Goal: Task Accomplishment & Management: Manage account settings

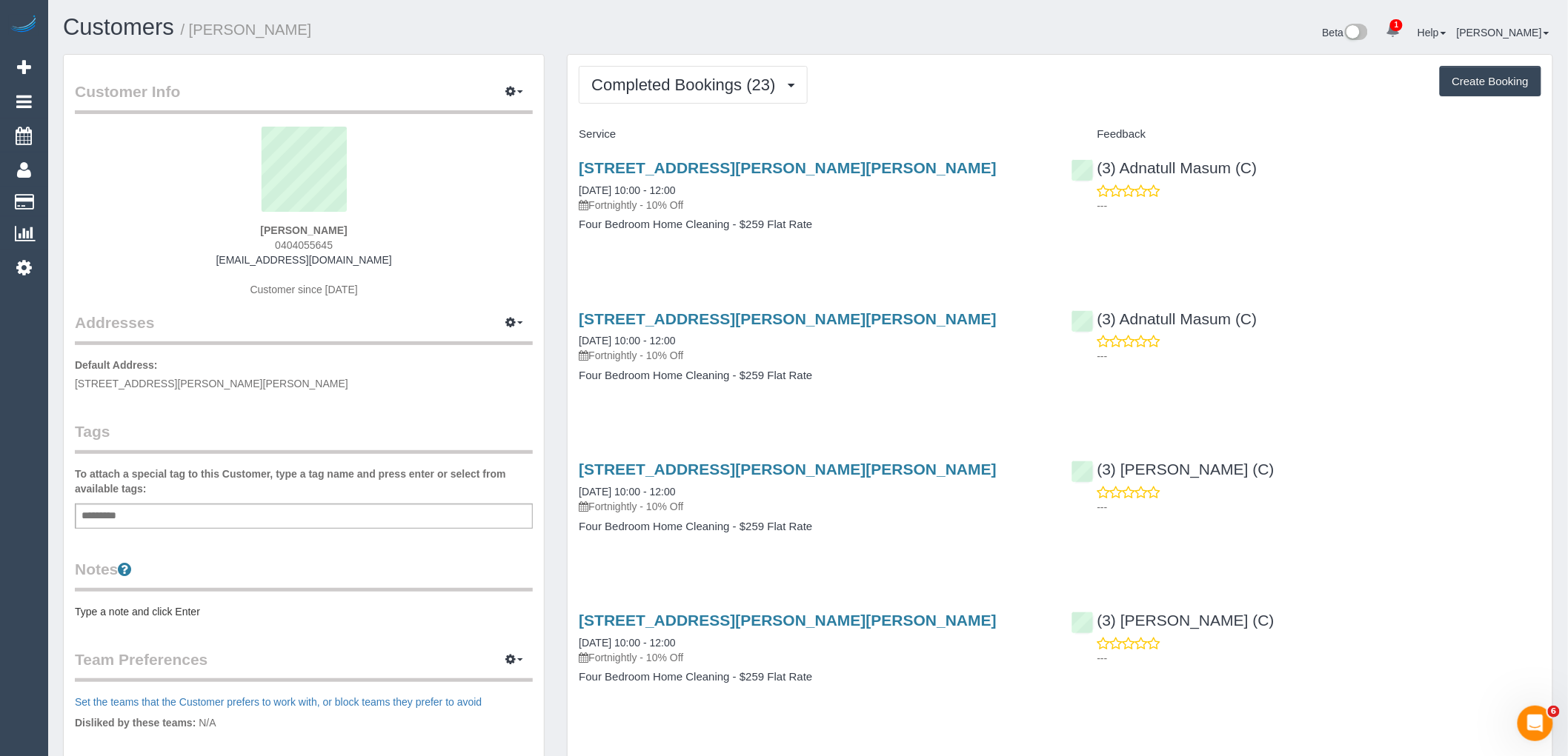
drag, startPoint x: 876, startPoint y: 169, endPoint x: 575, endPoint y: 175, distance: 301.1
click at [575, 175] on div "6 Buxton Road, Mitcham, VIC 3132 08/10/2025 10:00 - 12:00 Fortnightly - 10% Off…" at bounding box center [813, 203] width 492 height 114
copy link "6 Buxton Road, Mitcham, VIC 3132"
click at [708, 84] on span "Completed Bookings (23)" at bounding box center [687, 84] width 191 height 19
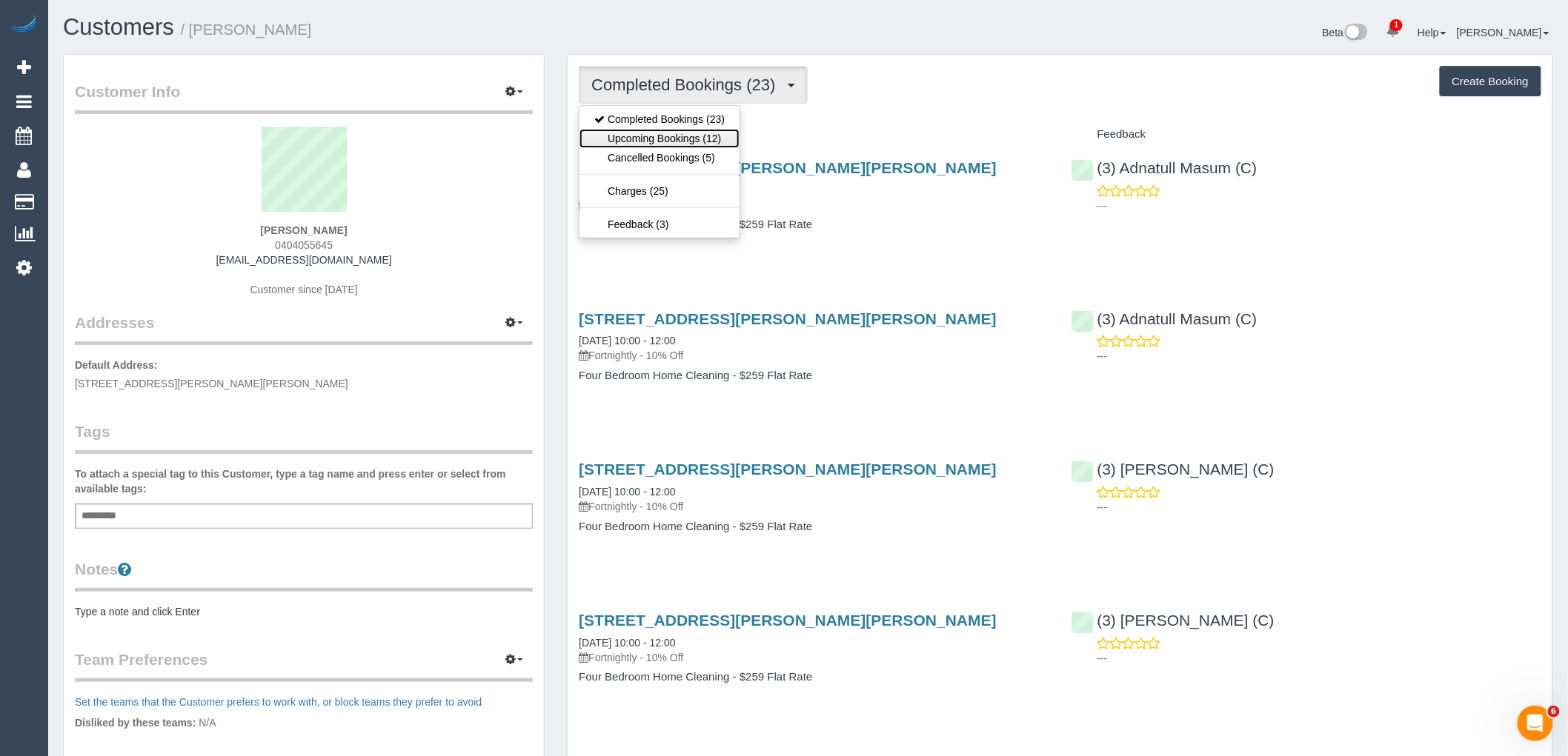
click at [706, 134] on link "Upcoming Bookings (12)" at bounding box center [659, 138] width 160 height 19
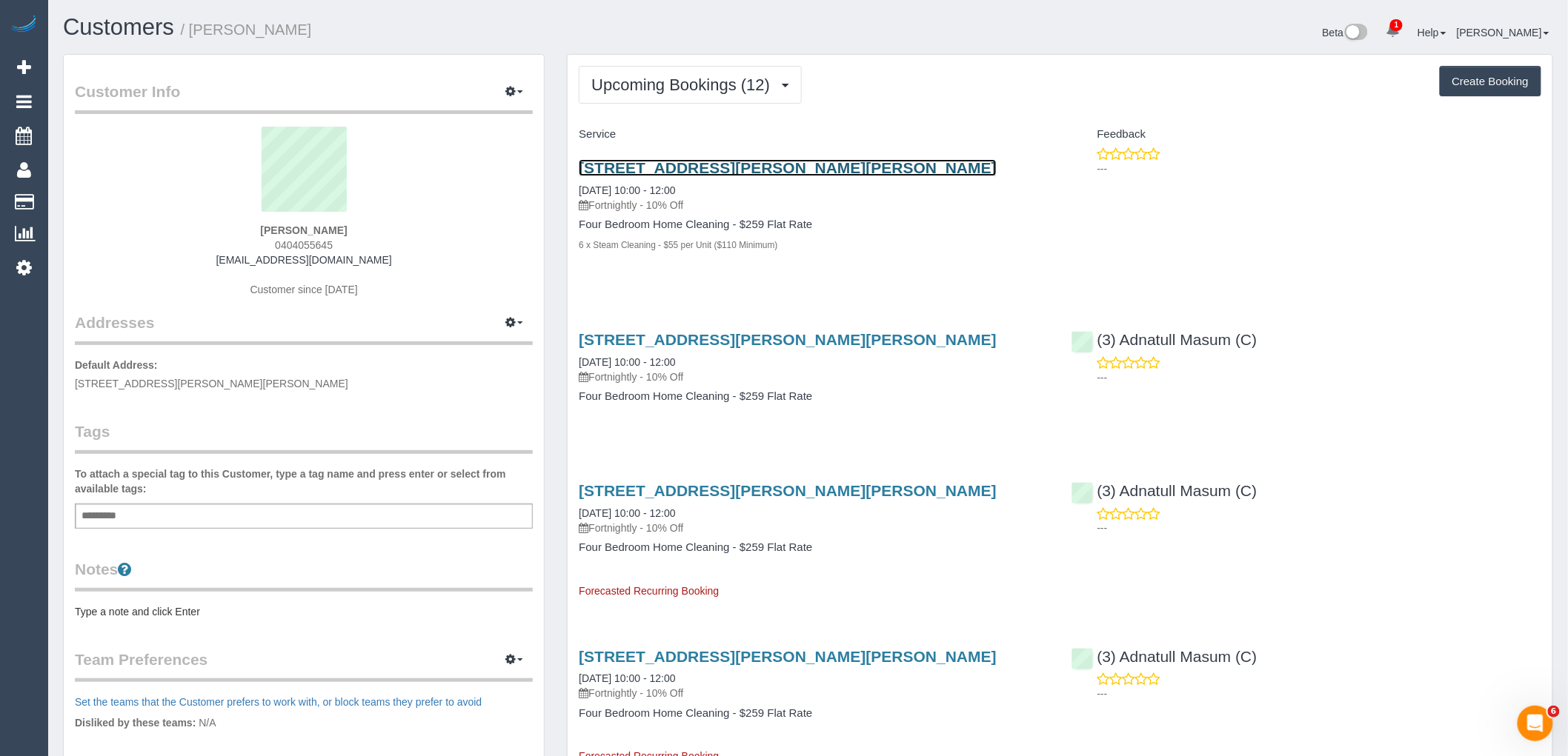
click at [717, 171] on link "6 Buxton Road, Mitcham, VIC 3132" at bounding box center [787, 167] width 417 height 17
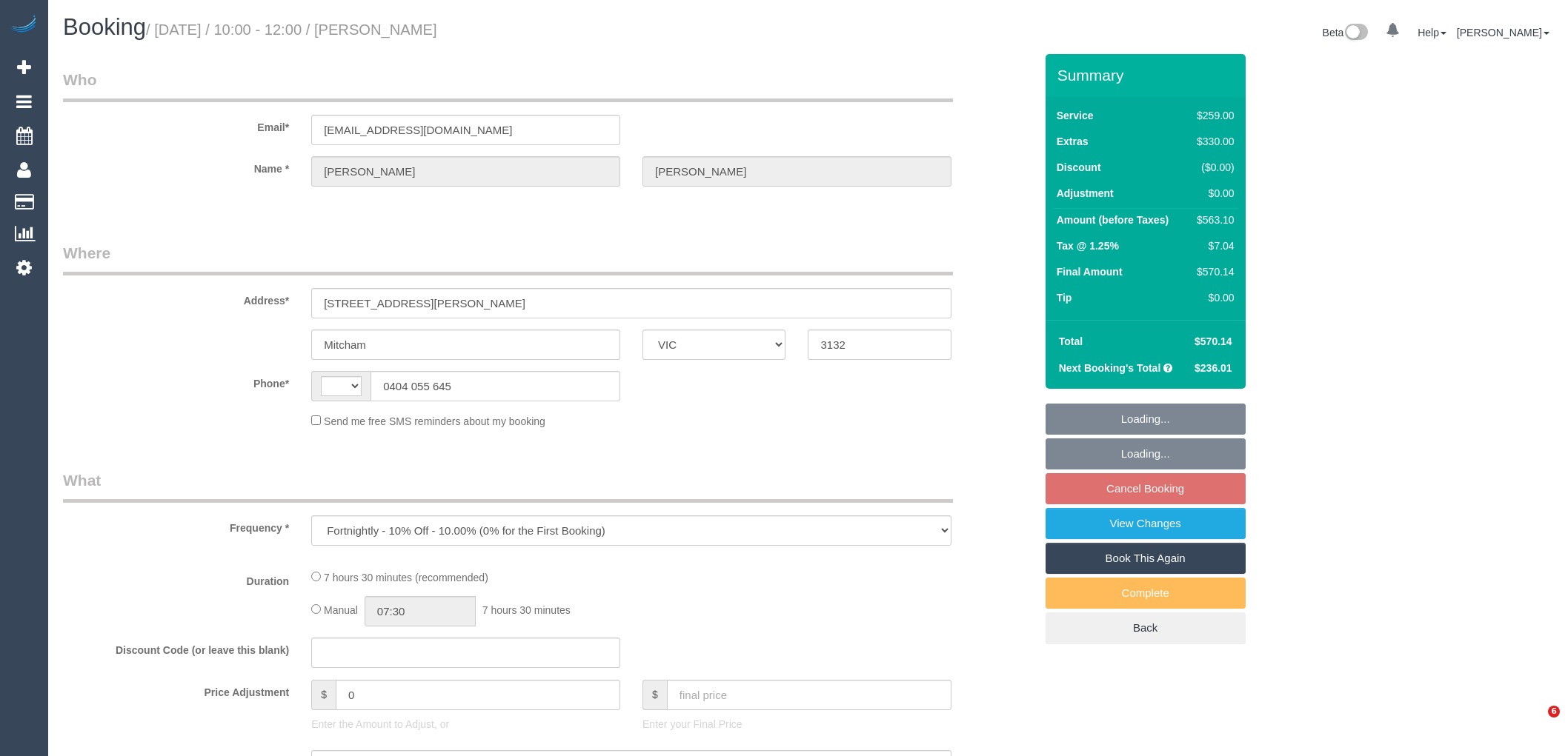
select select "VIC"
select select "string:AU"
select select "string:stripe-pm_1QvsIa2GScqysDRV41SCk4lq"
select select "number:27"
select select "number:15"
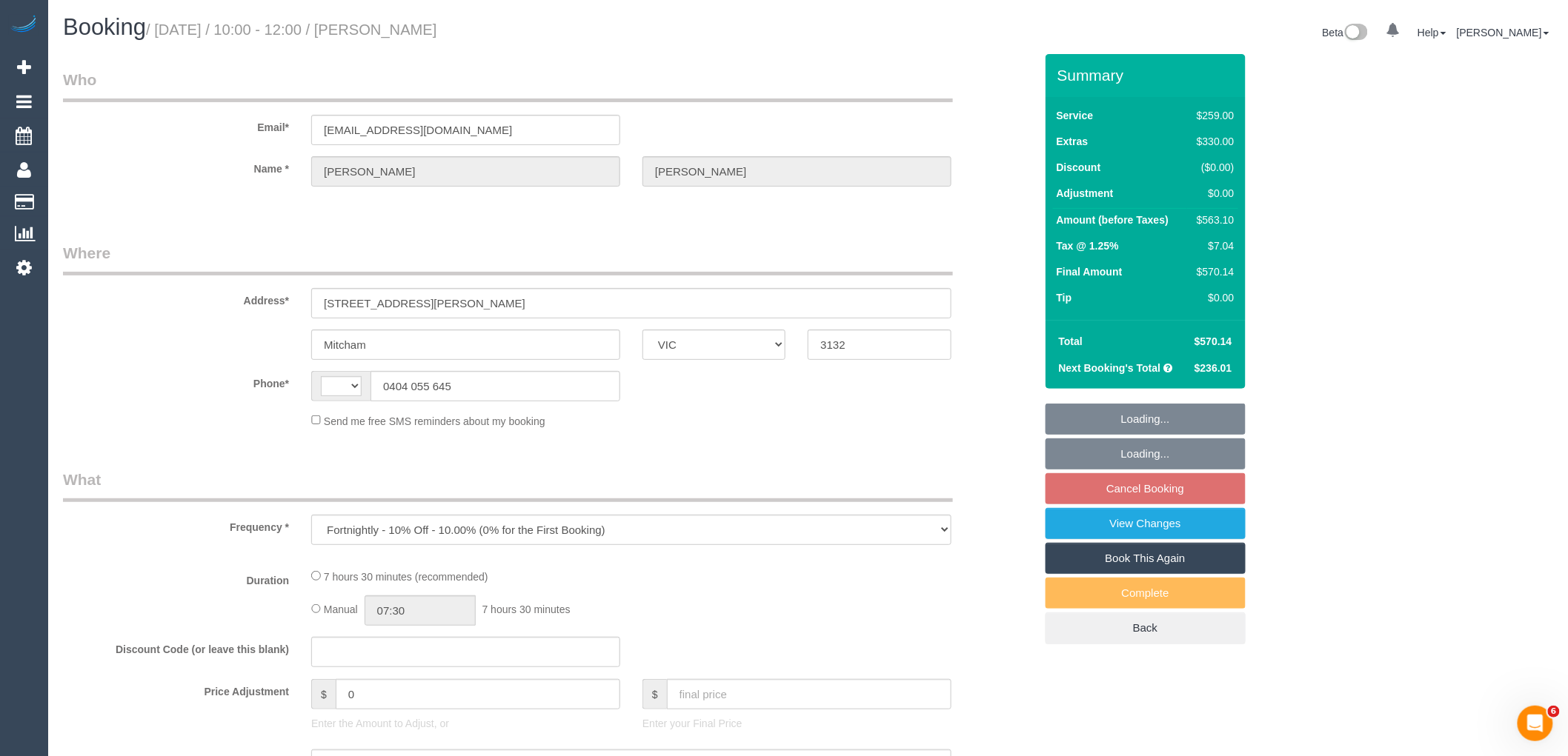
select select "number:18"
select select "number:22"
select select "number:33"
select select "number:13"
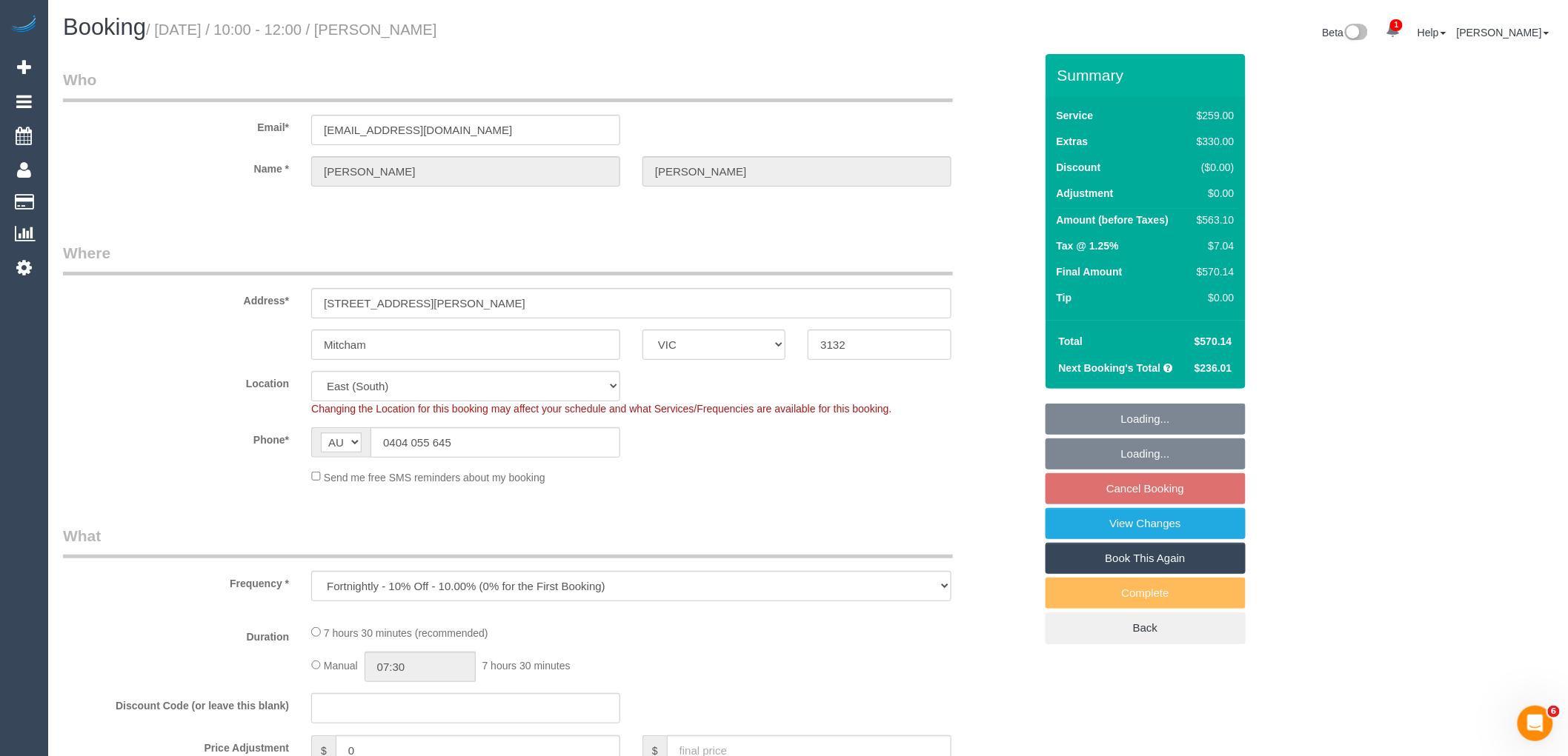
select select "object:711"
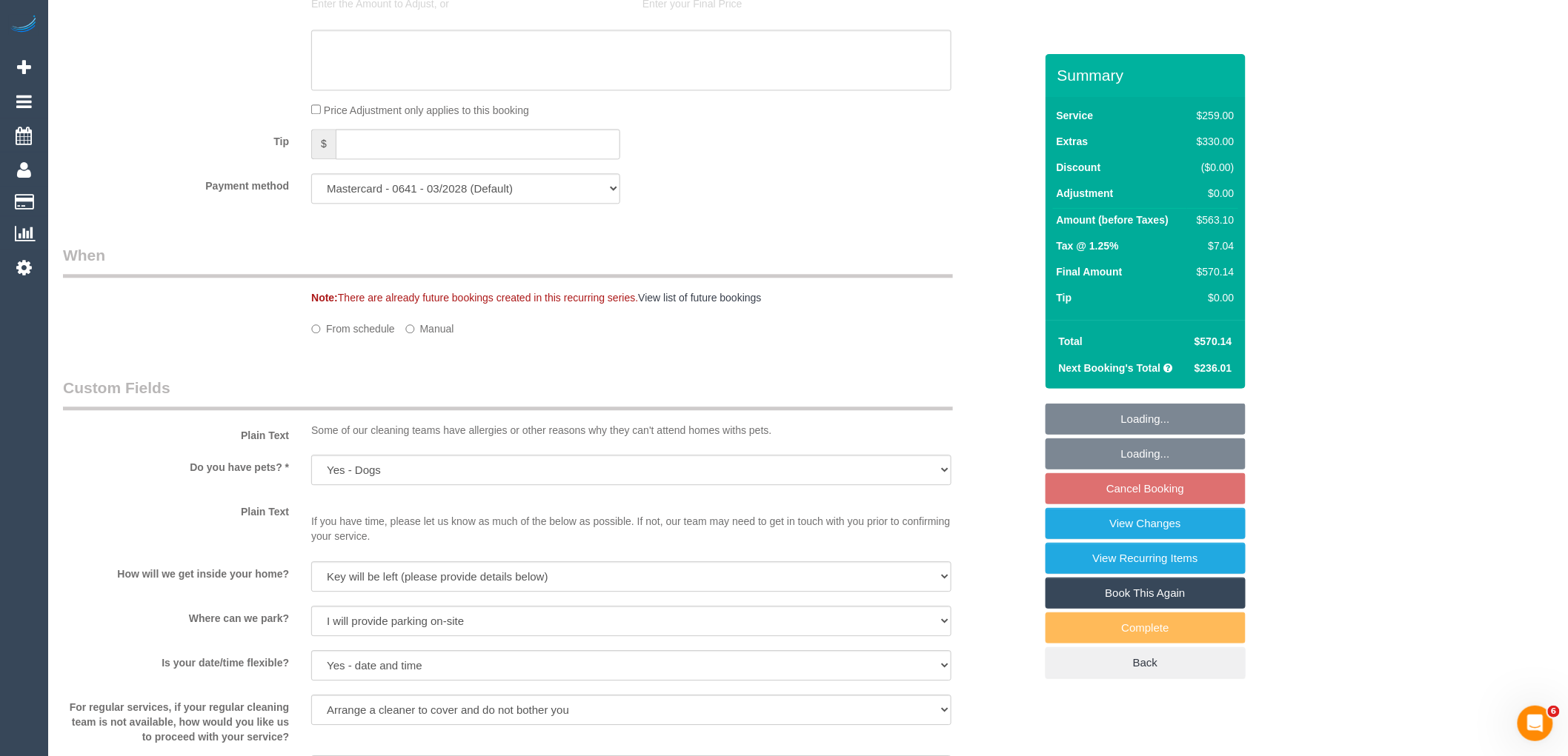
select select "spot3"
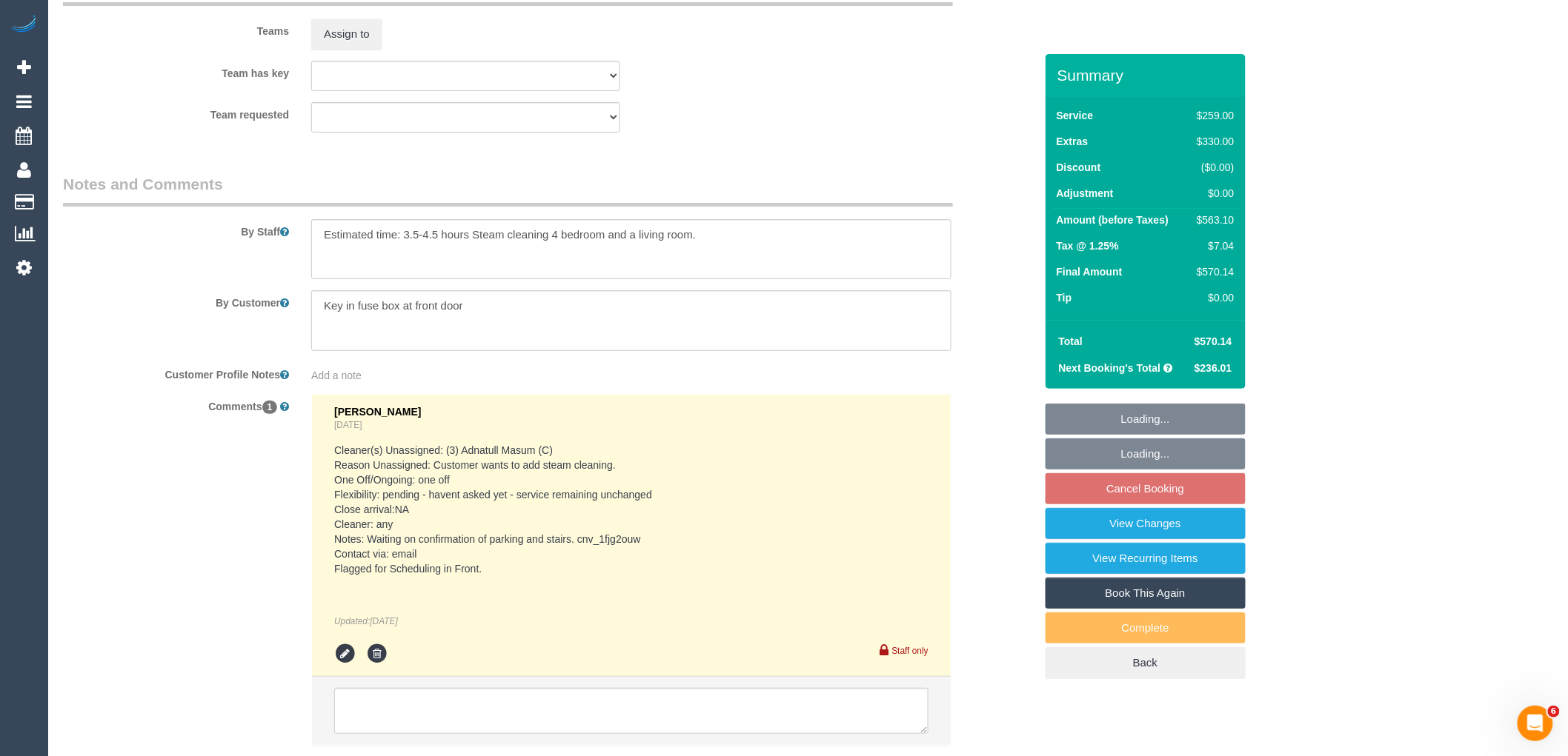
scroll to position [2416, 0]
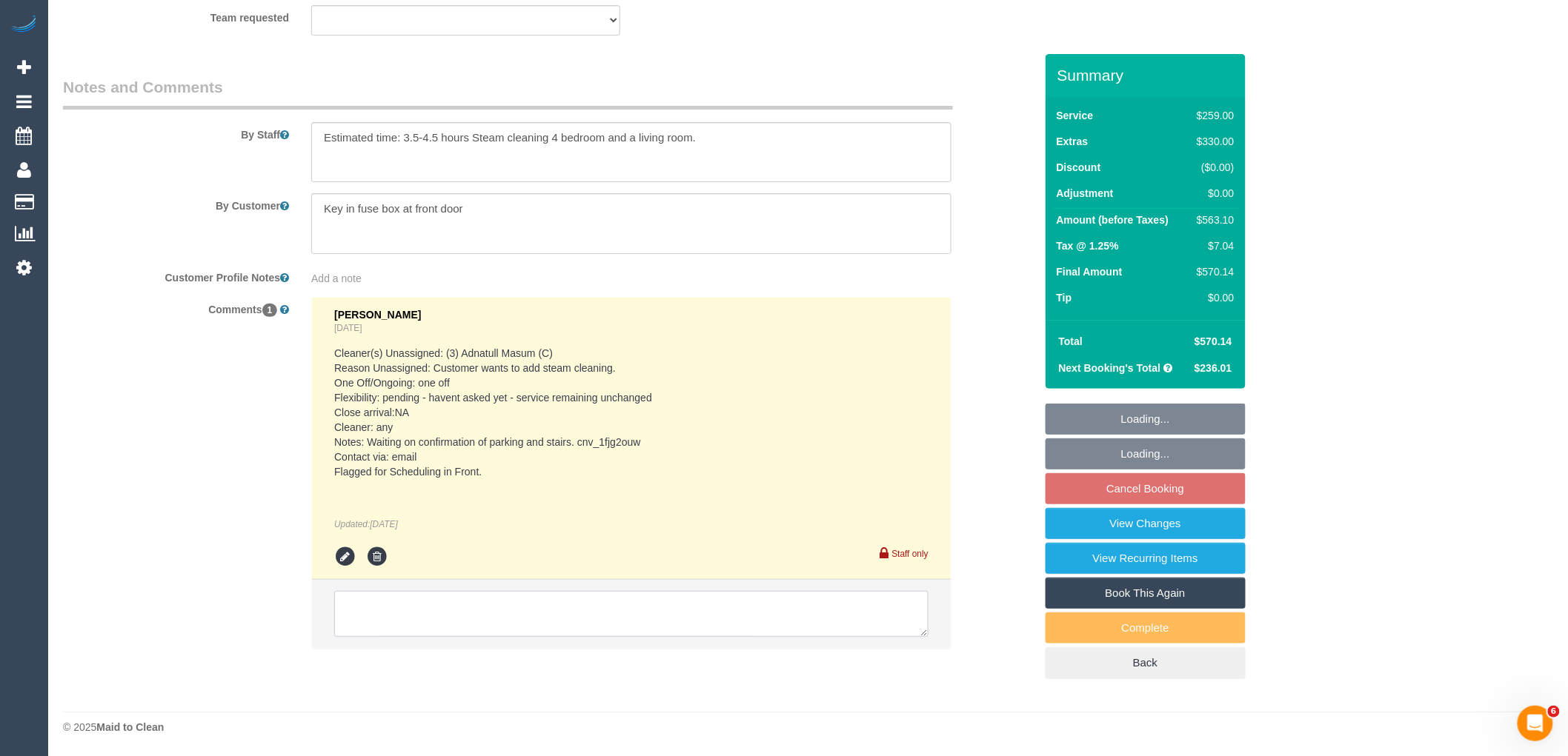
click at [454, 610] on textarea at bounding box center [631, 614] width 594 height 46
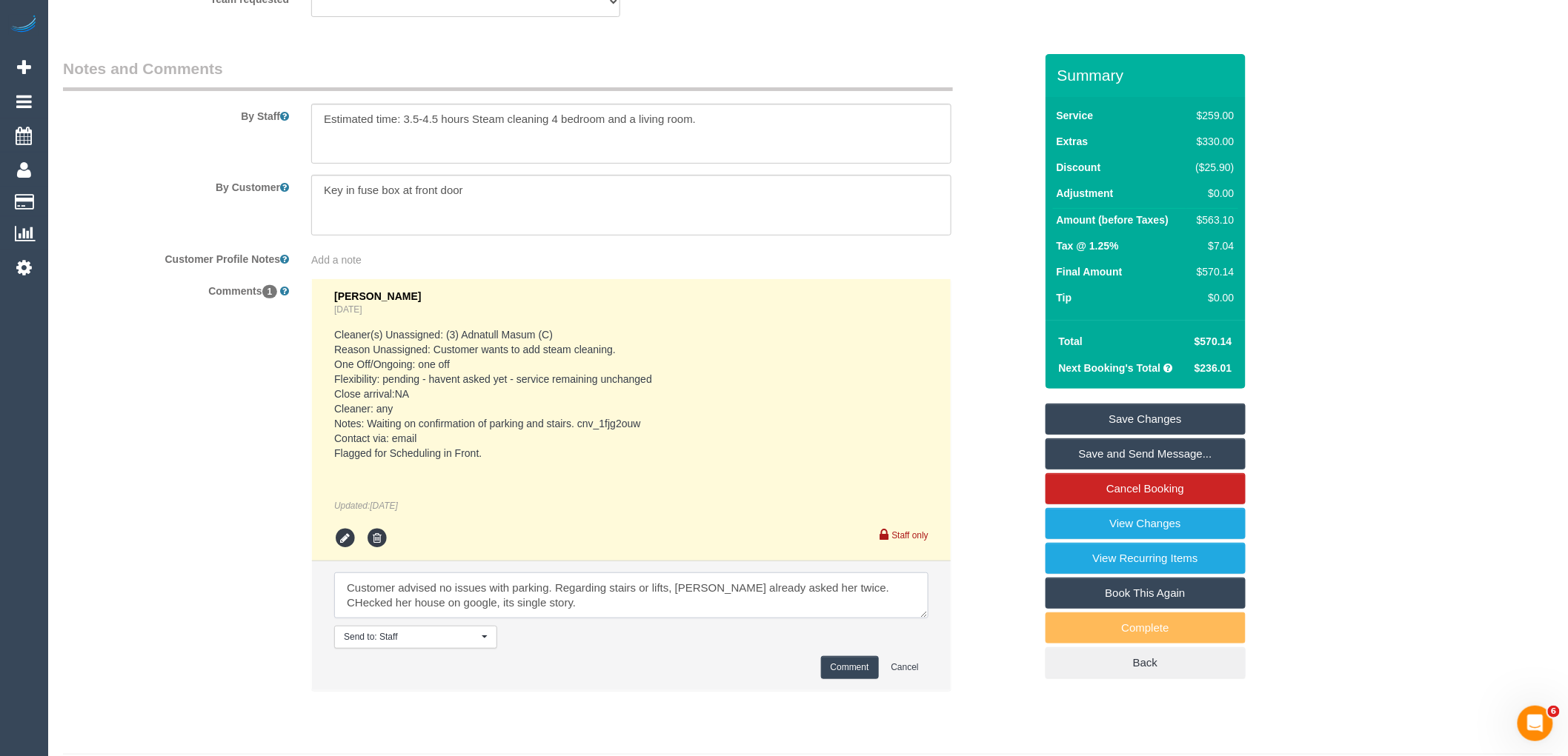
type textarea "Customer advised no issues with parking. Regarding stairs or lifts, Ive already…"
click at [875, 679] on button "Comment" at bounding box center [850, 667] width 57 height 23
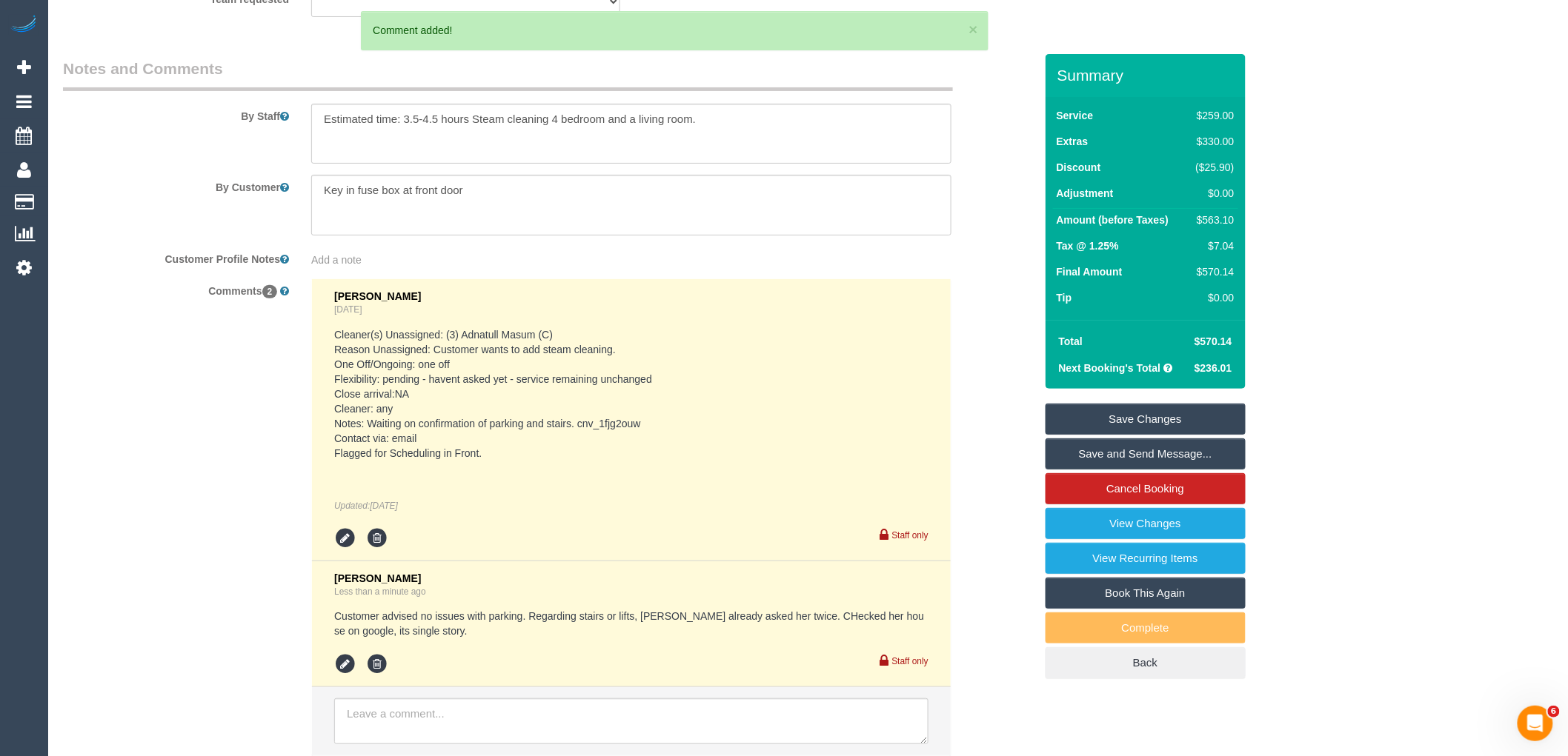
click at [1151, 417] on link "Save Changes" at bounding box center [1145, 419] width 200 height 31
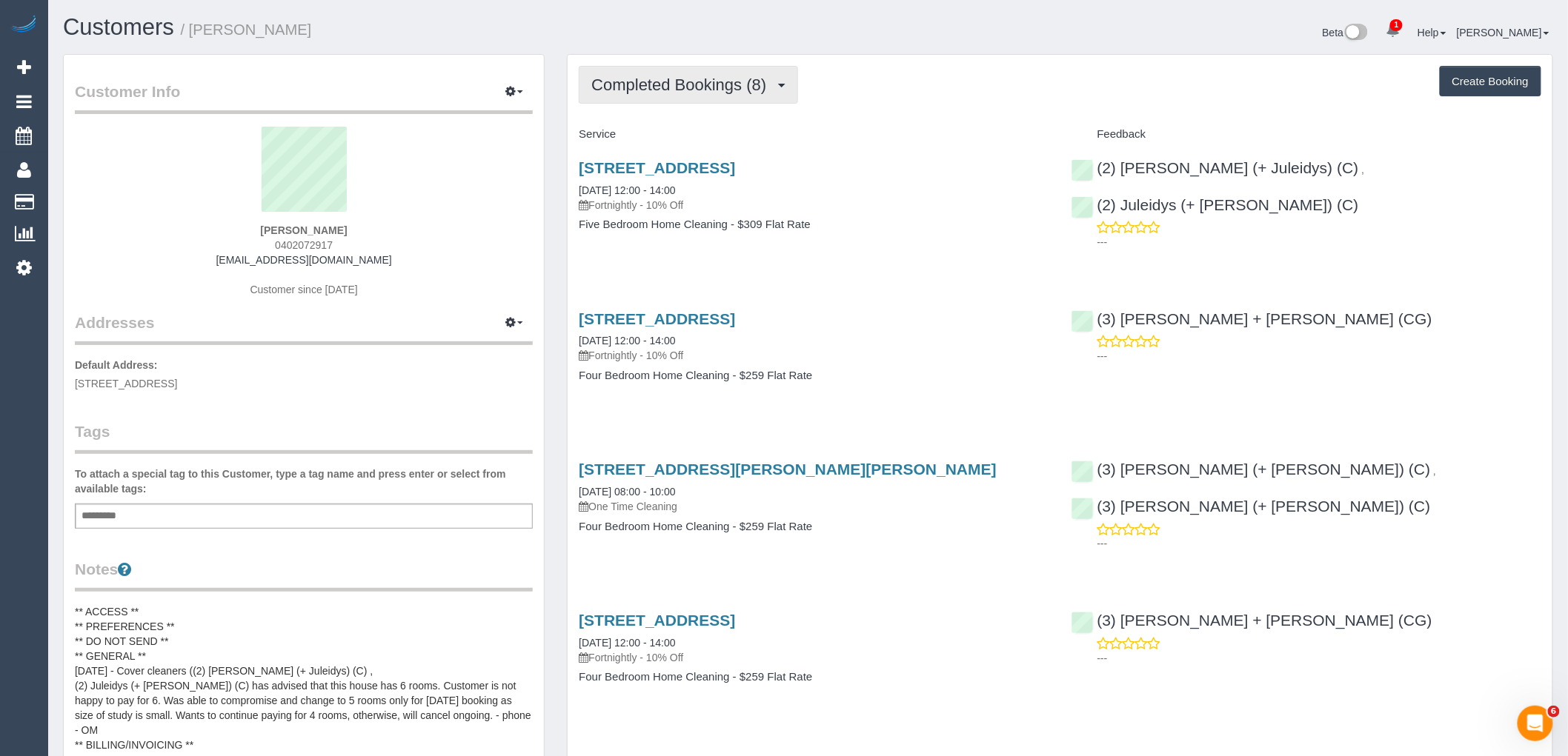
click at [713, 82] on span "Completed Bookings (8)" at bounding box center [682, 84] width 182 height 19
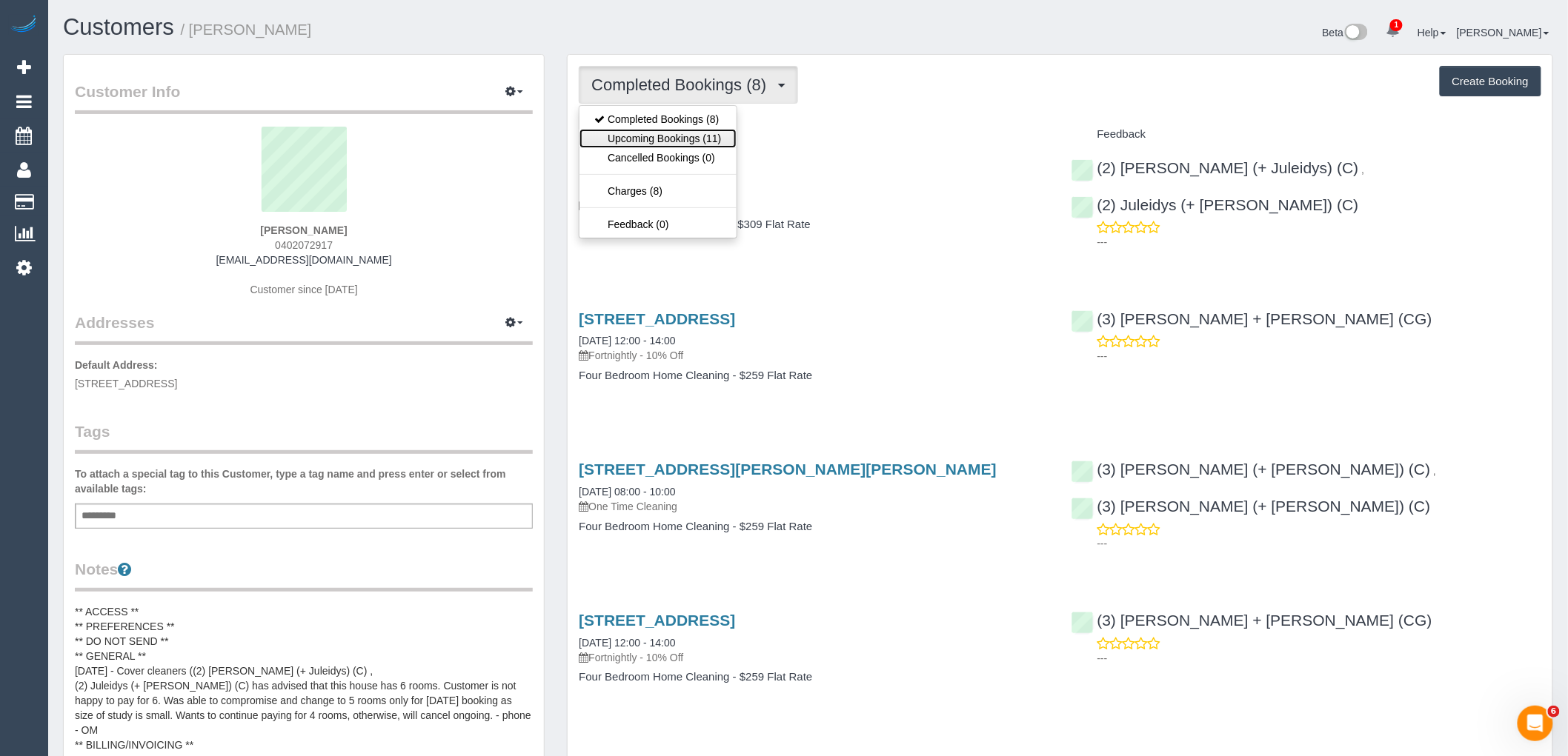
click at [715, 145] on link "Upcoming Bookings (11)" at bounding box center [657, 138] width 156 height 19
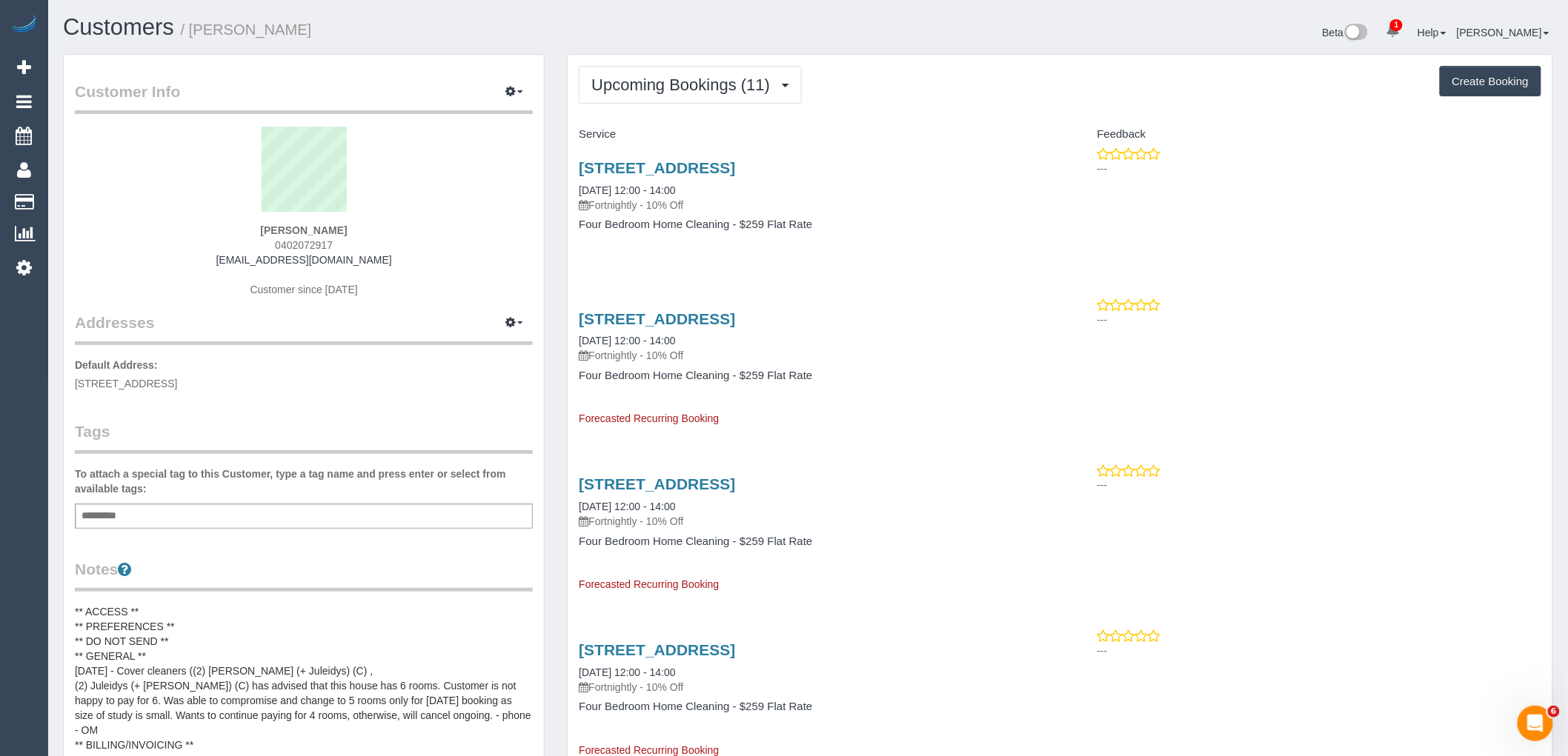
drag, startPoint x: 952, startPoint y: 161, endPoint x: 567, endPoint y: 162, distance: 385.0
click at [567, 162] on div "[STREET_ADDRESS] [DATE] 12:00 - 14:00 Fortnightly - 10% Off Four Bedroom Home C…" at bounding box center [813, 203] width 492 height 114
copy link "[STREET_ADDRESS]"
click at [642, 79] on span "Upcoming Bookings (11)" at bounding box center [684, 84] width 186 height 19
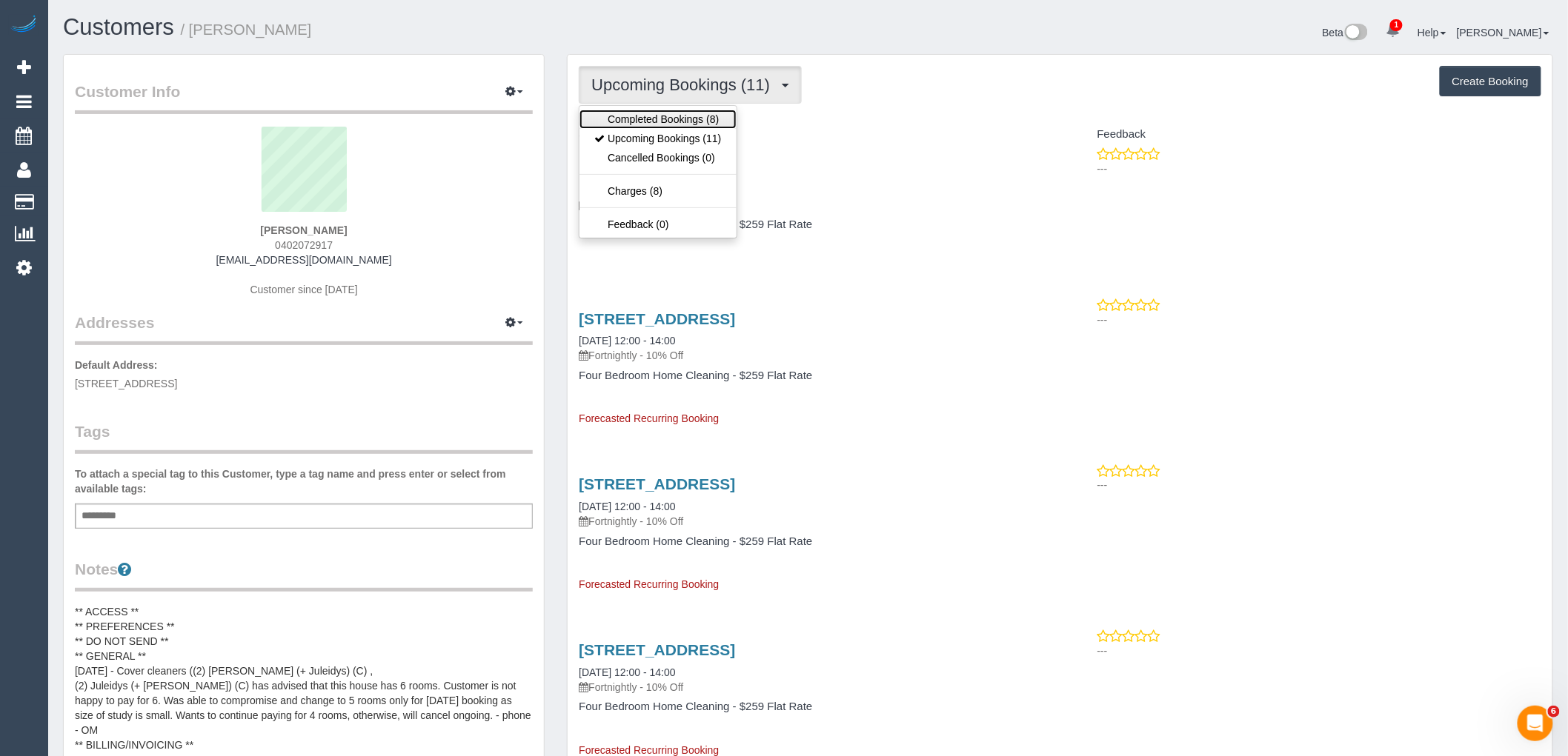
click at [629, 123] on link "Completed Bookings (8)" at bounding box center [657, 120] width 156 height 19
